Goal: Book appointment/travel/reservation

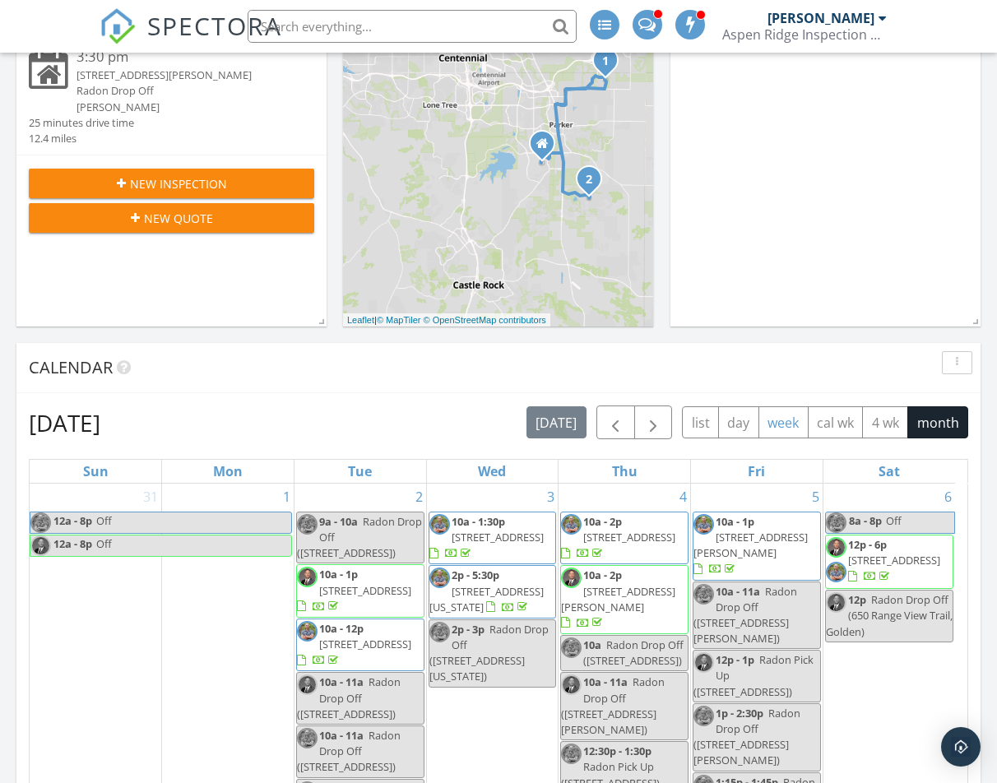
scroll to position [411, 0]
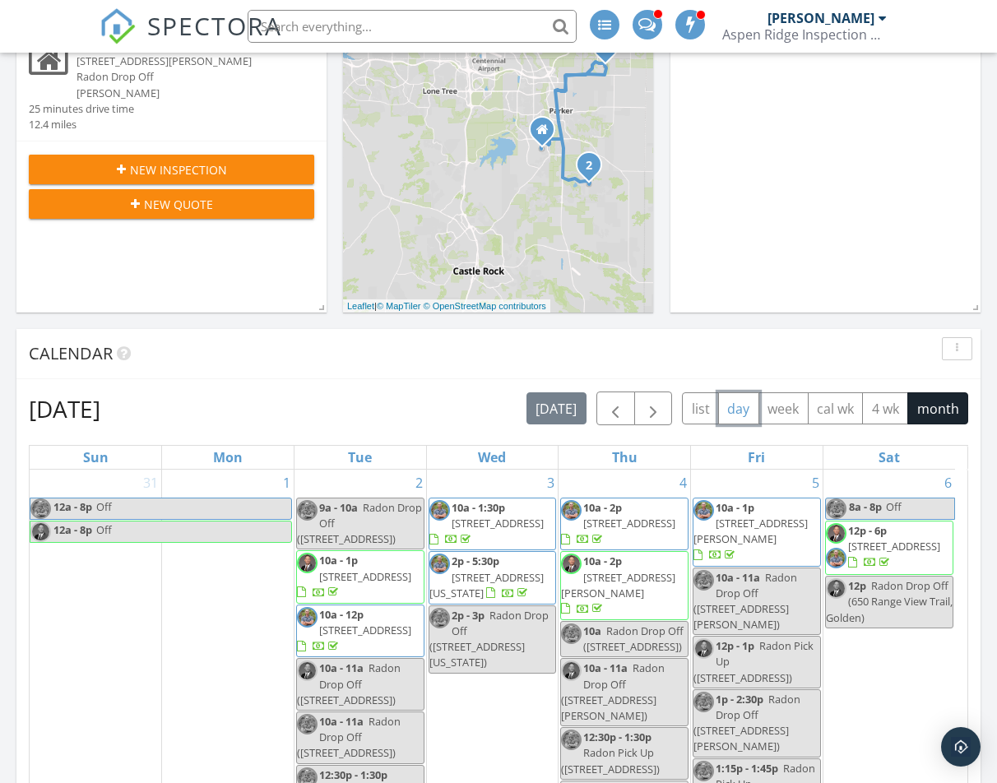
click at [745, 409] on button "day" at bounding box center [738, 408] width 41 height 32
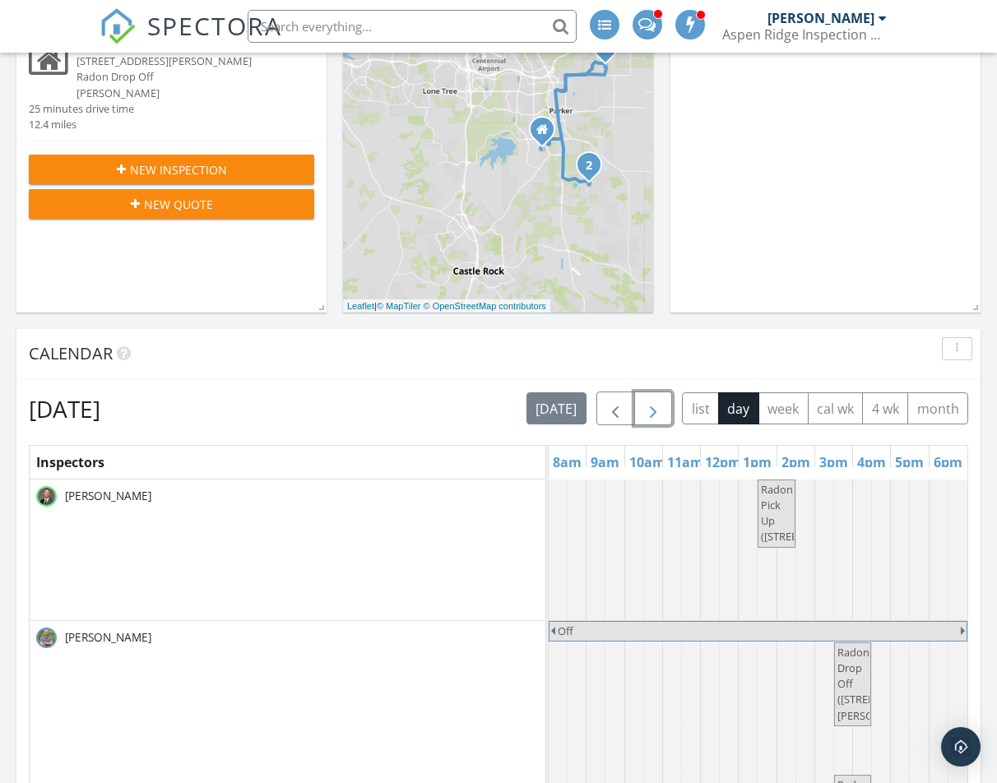
click at [650, 404] on span "button" at bounding box center [653, 409] width 20 height 20
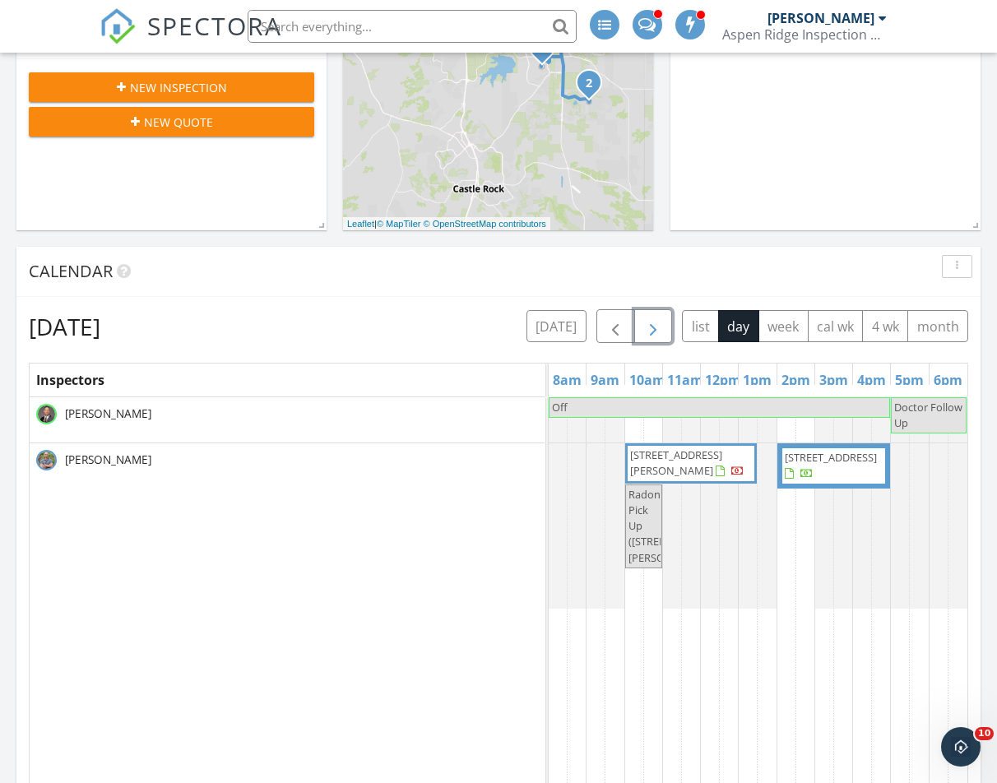
scroll to position [0, 0]
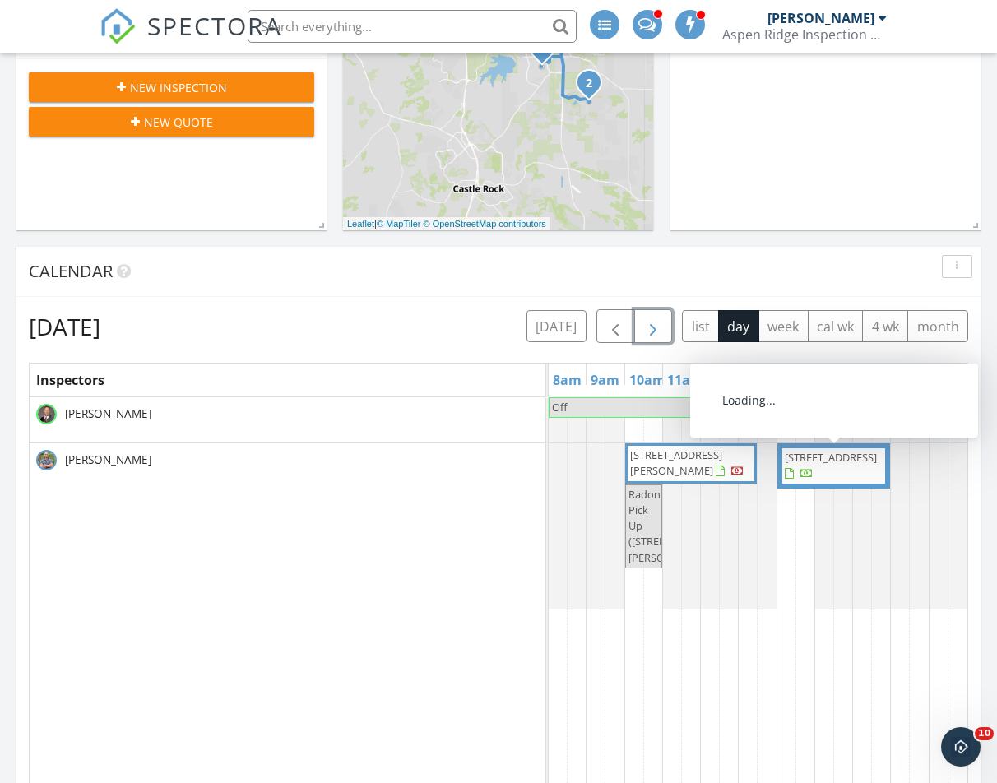
click at [816, 465] on span "14300 E Marina Dr 106, Aurora 80014" at bounding box center [830, 457] width 92 height 15
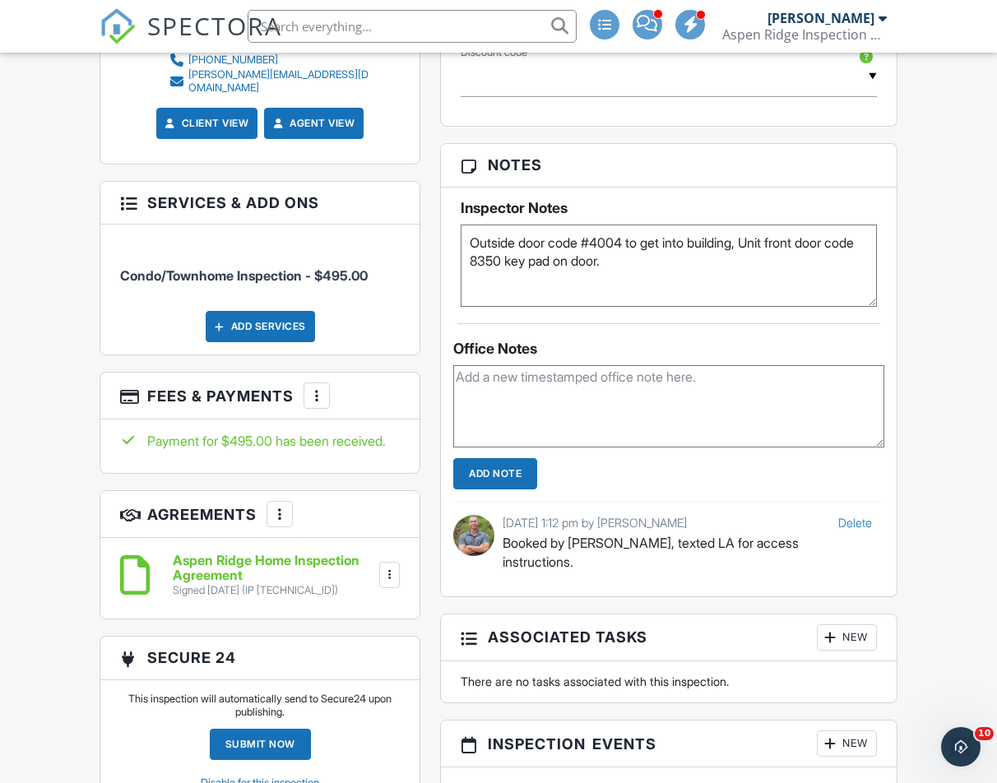
scroll to position [1151, 0]
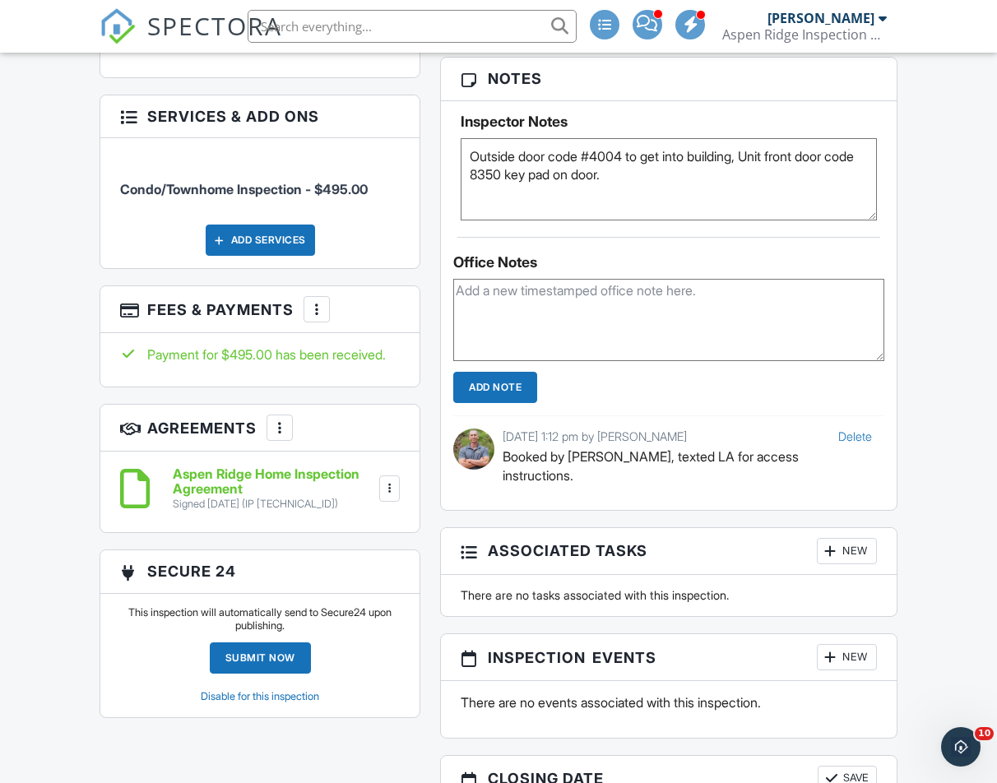
click at [52, 486] on div "Dashboard Templates Contacts Metrics Automations Settings Inspections Support C…" at bounding box center [498, 683] width 997 height 3563
